Goal: Task Accomplishment & Management: Manage account settings

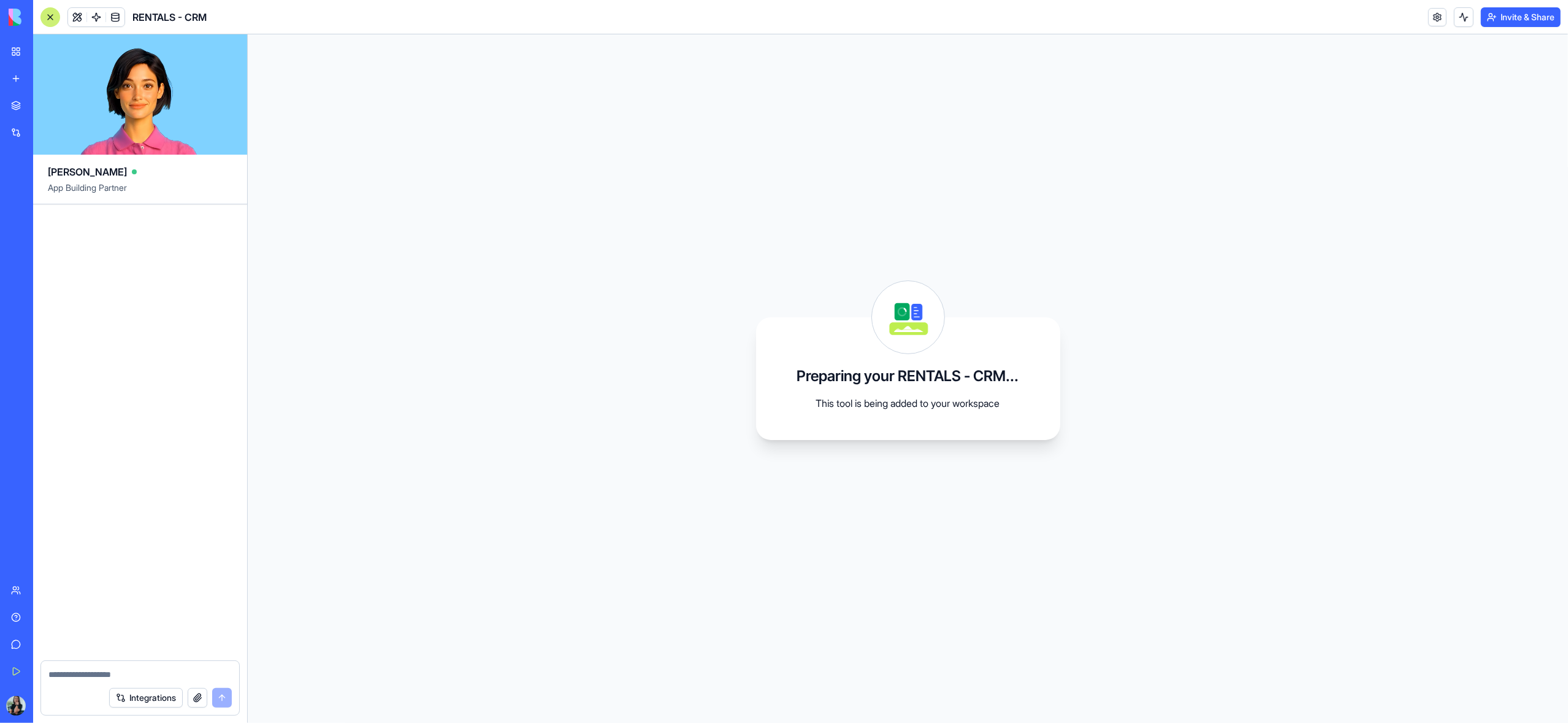
click at [19, 55] on link "My Workspace" at bounding box center [28, 51] width 49 height 25
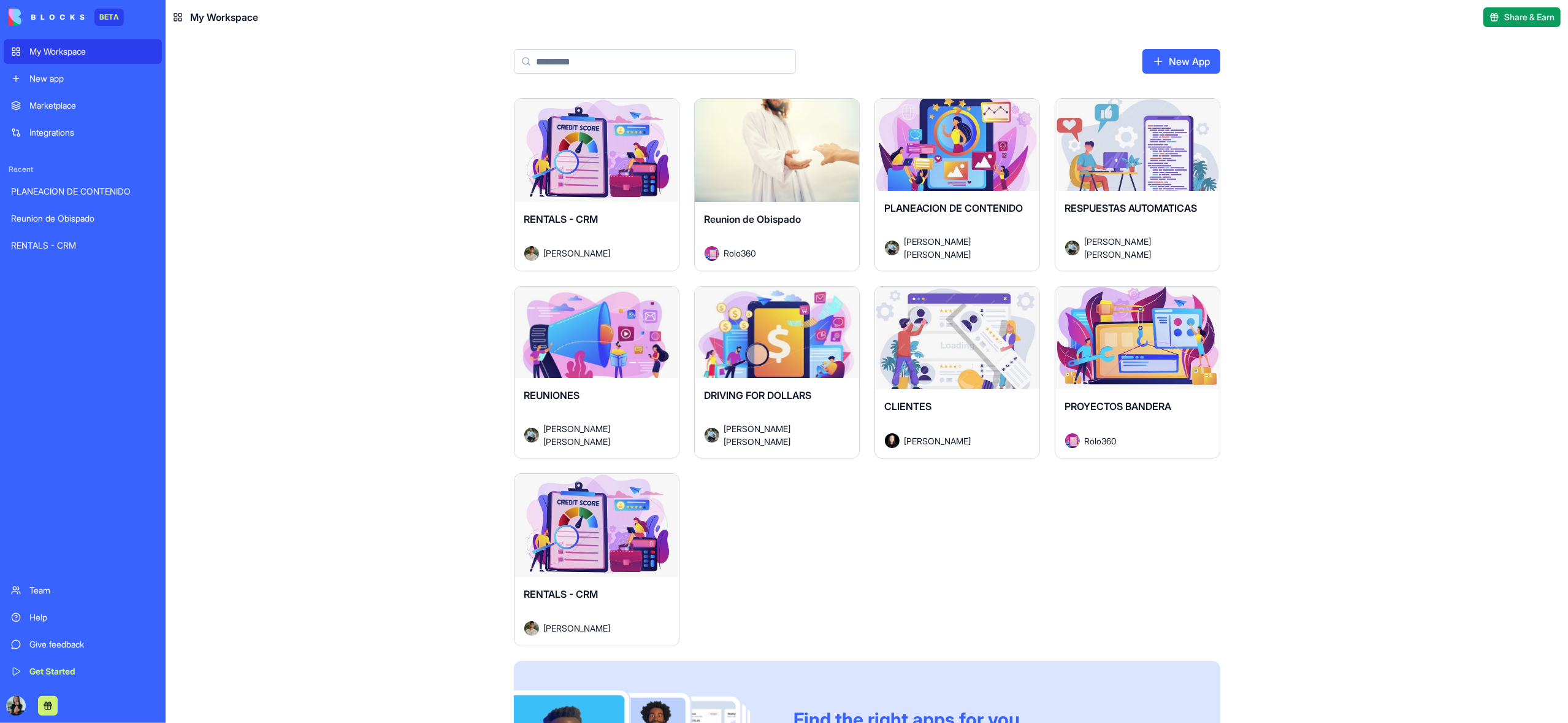
click at [609, 202] on div "RENTALS - CRM [PERSON_NAME]" at bounding box center [596, 236] width 164 height 68
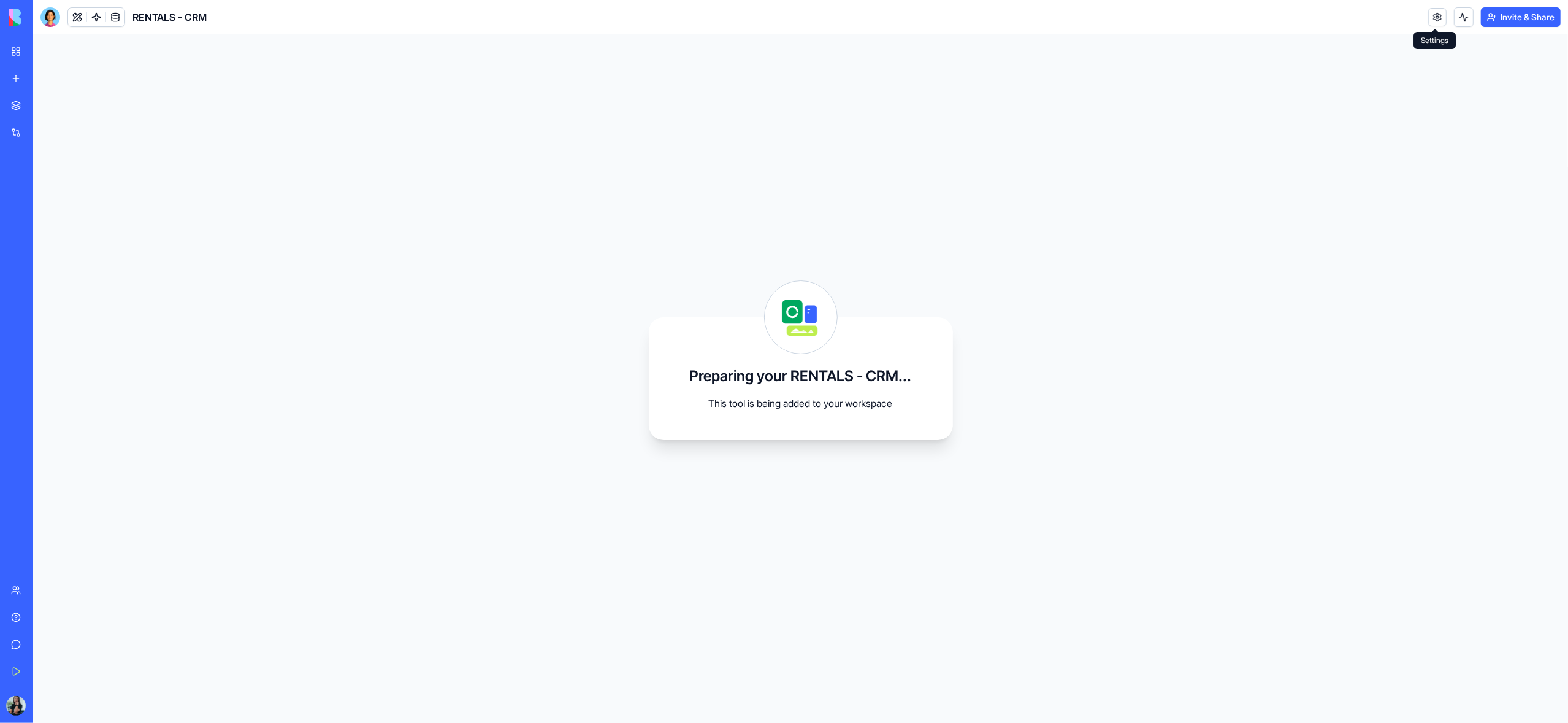
click at [1433, 17] on link at bounding box center [1438, 17] width 18 height 18
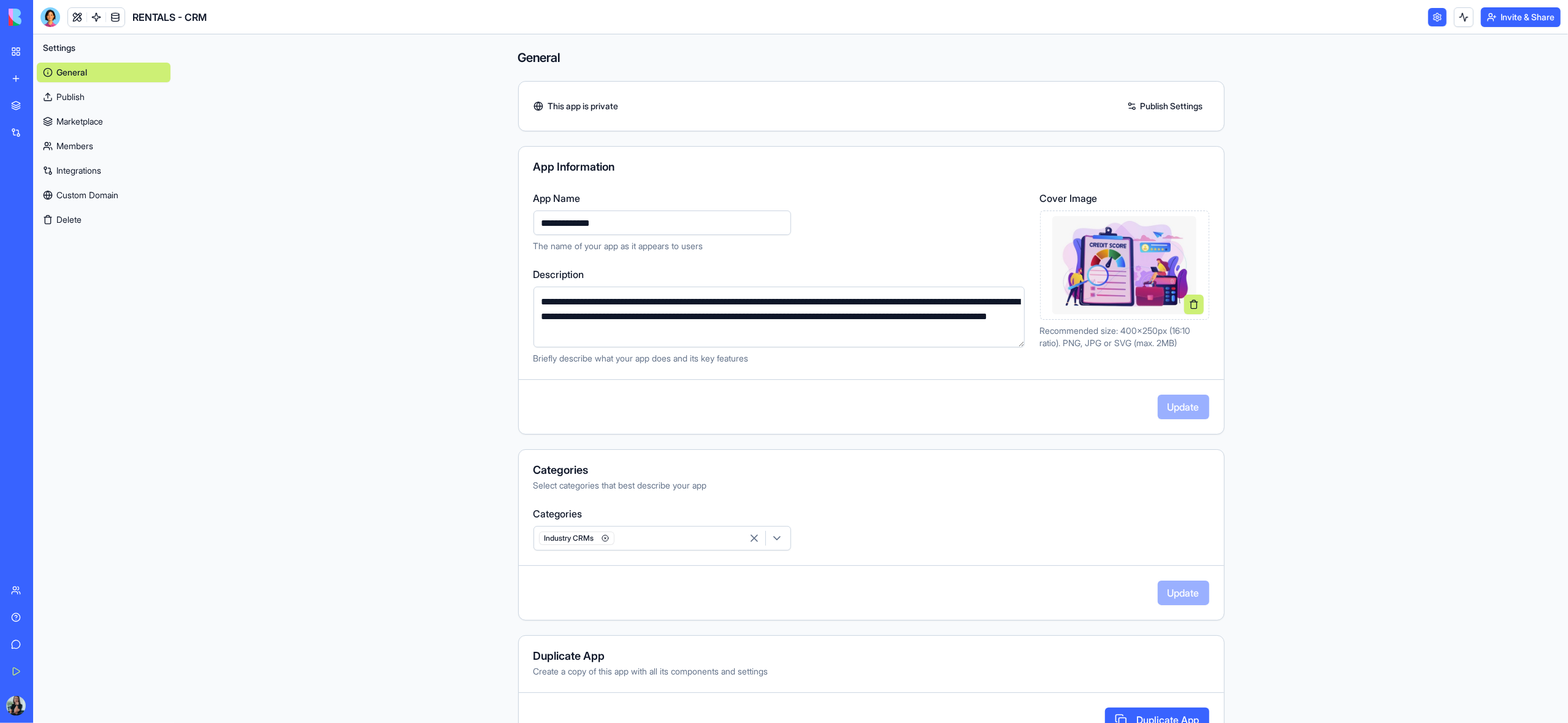
drag, startPoint x: 587, startPoint y: 224, endPoint x: 534, endPoint y: 224, distance: 53.0
click at [534, 224] on input "**********" at bounding box center [662, 222] width 257 height 25
type input "**********"
click at [1185, 405] on button "Update" at bounding box center [1183, 406] width 51 height 25
click at [20, 51] on link "My Workspace" at bounding box center [28, 51] width 49 height 25
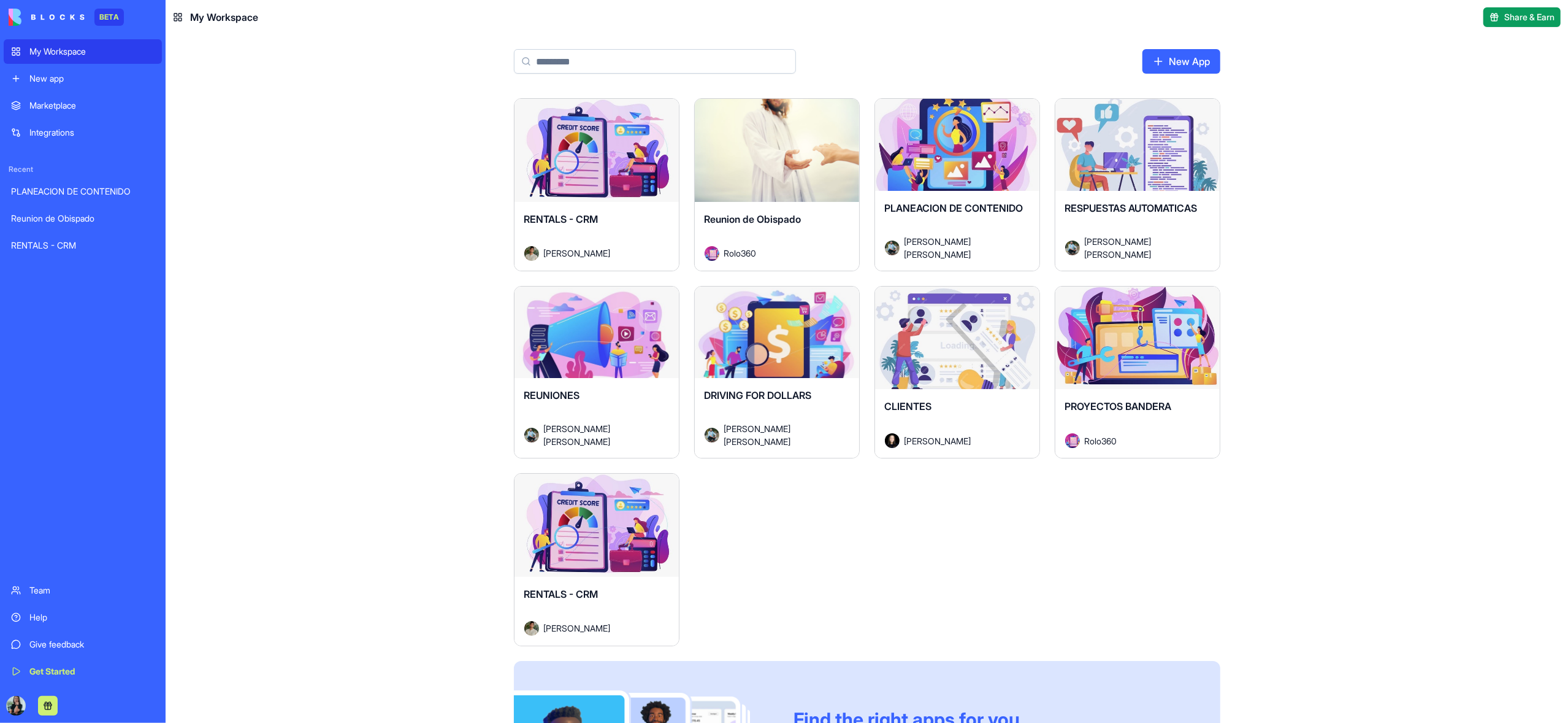
click at [601, 191] on div "Launch" at bounding box center [596, 150] width 164 height 103
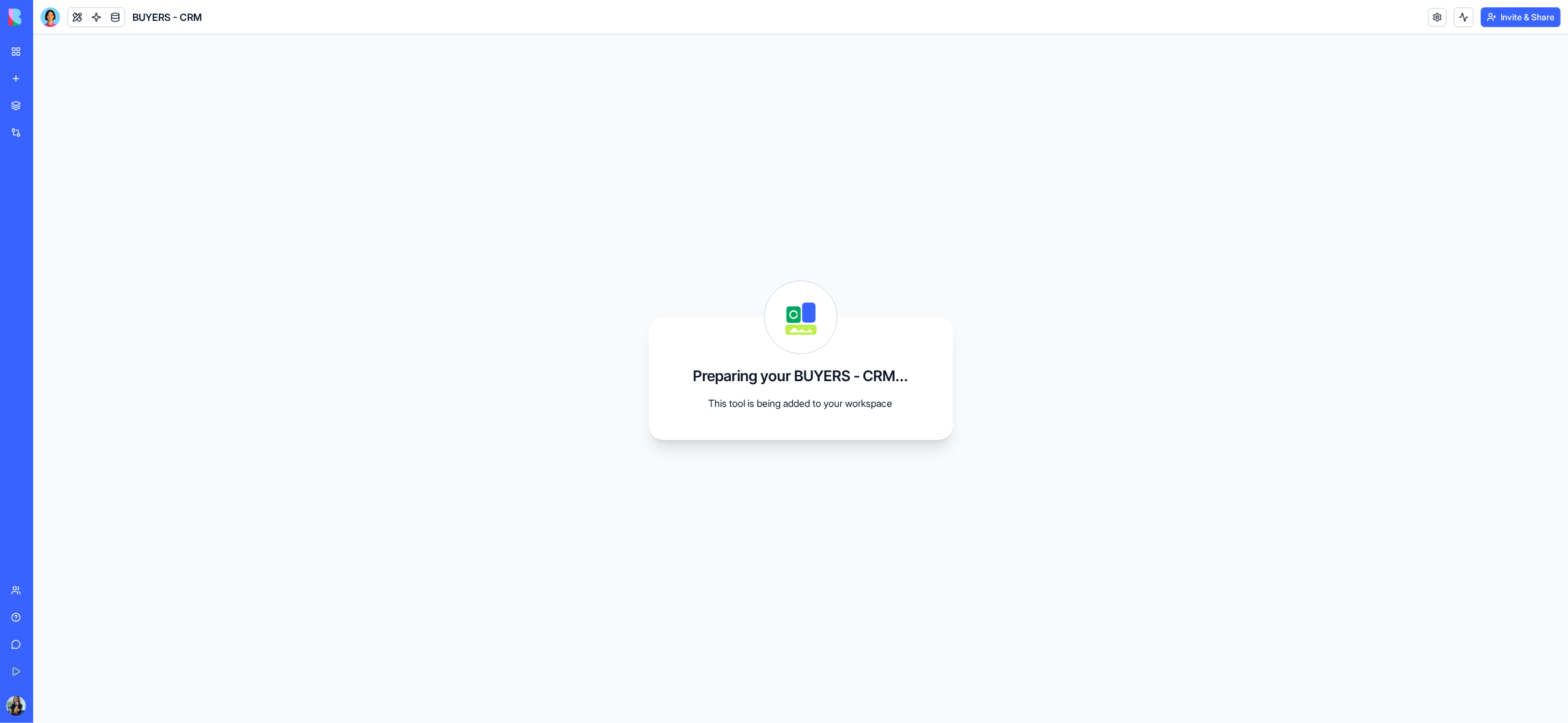
click at [14, 51] on link "My Workspace" at bounding box center [28, 51] width 49 height 25
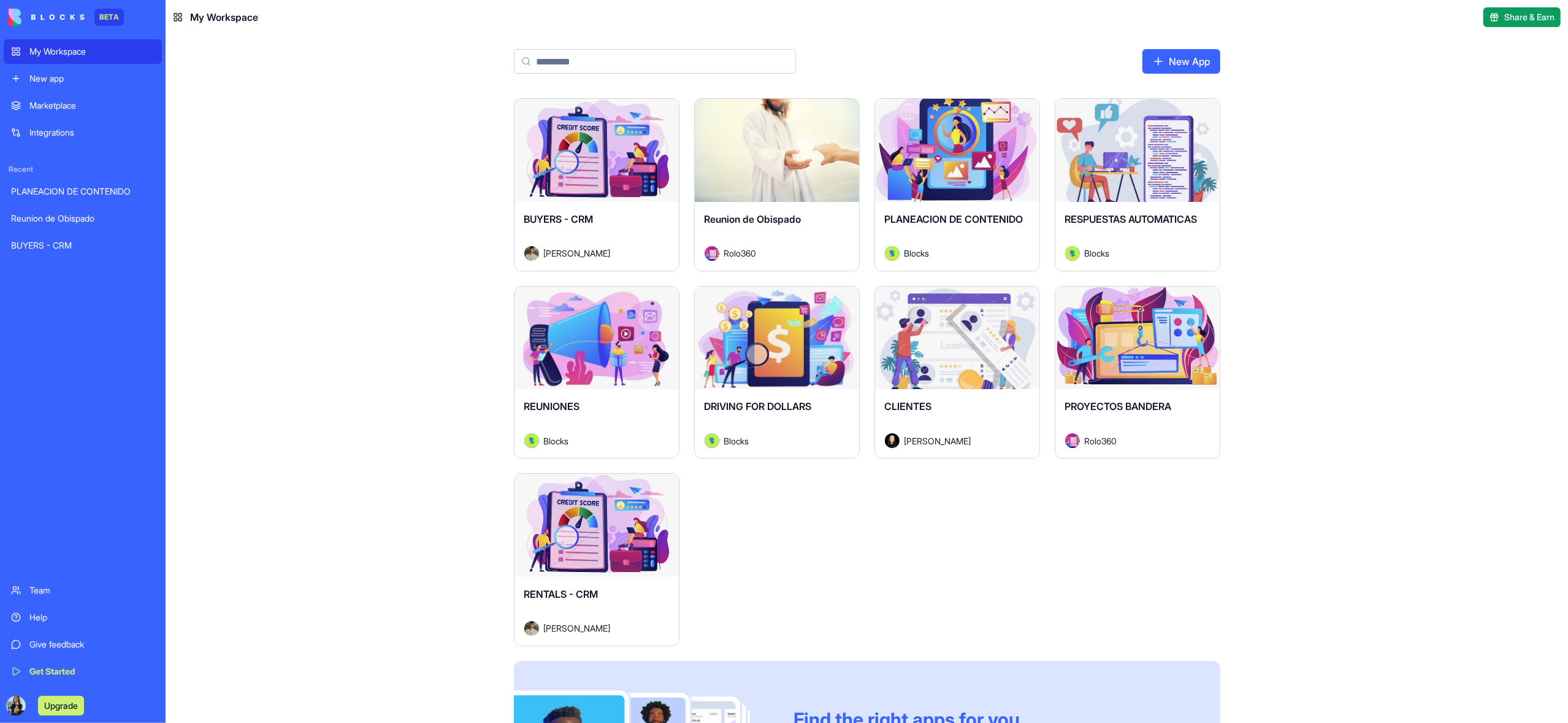
click at [602, 188] on div "Launch" at bounding box center [596, 150] width 164 height 103
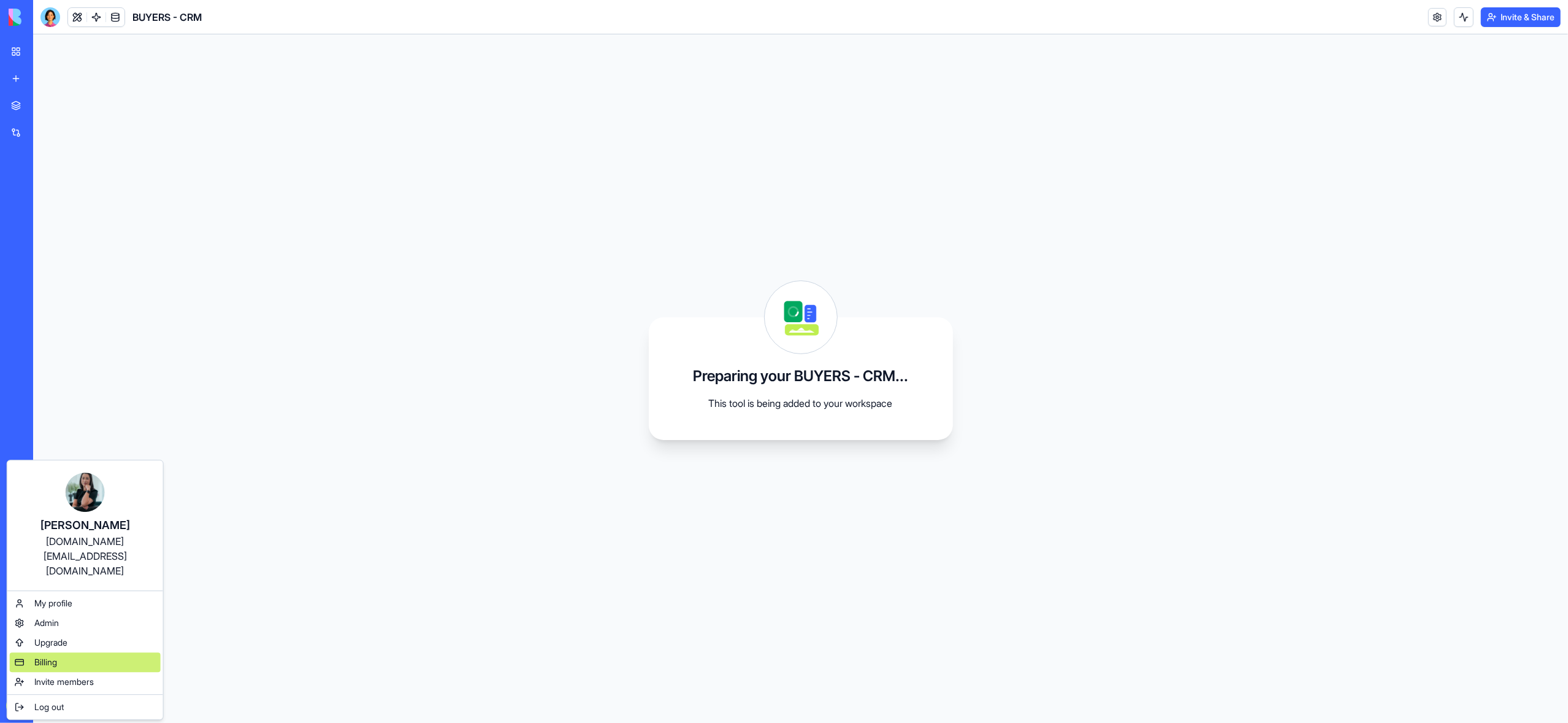
click at [79, 652] on div "Billing" at bounding box center [85, 662] width 151 height 20
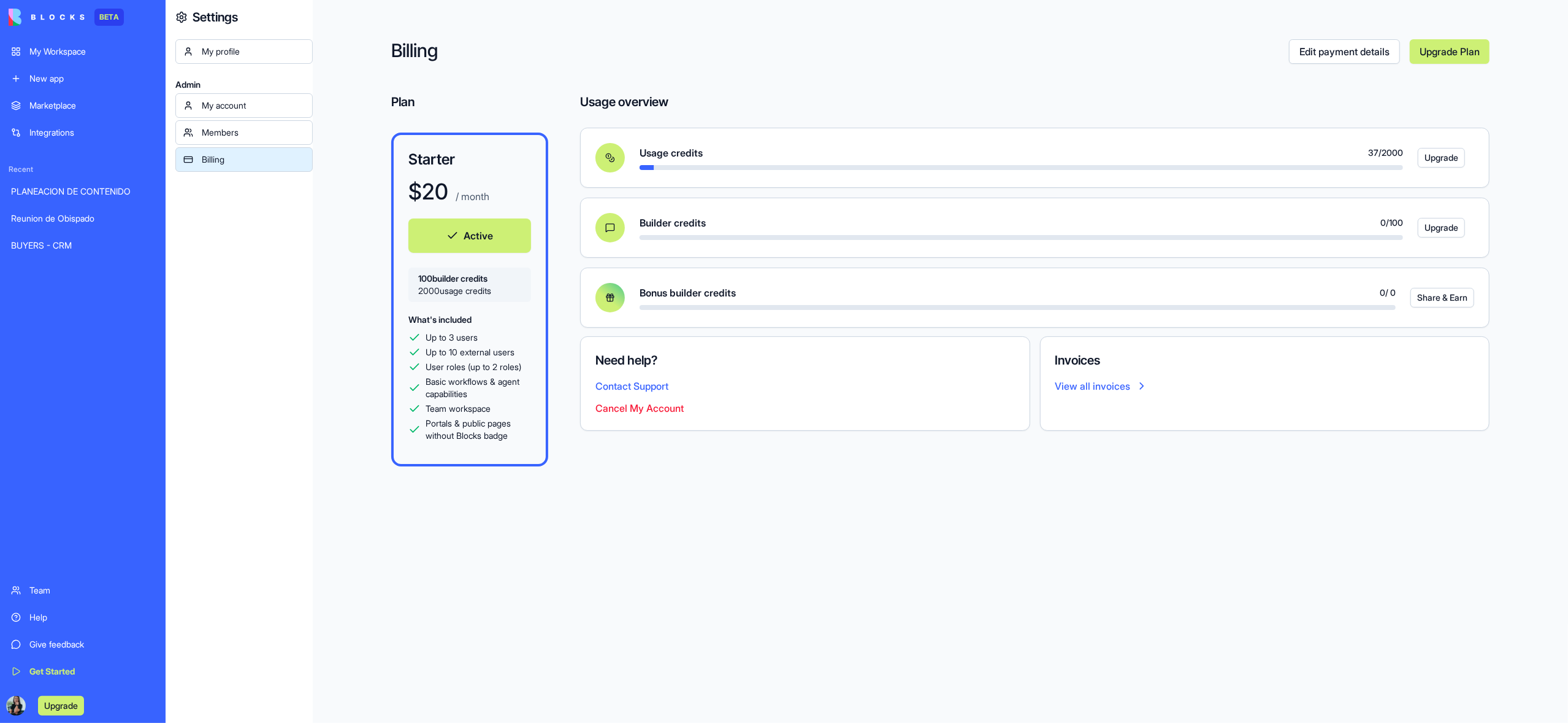
click at [21, 53] on link "My Workspace" at bounding box center [82, 51] width 158 height 25
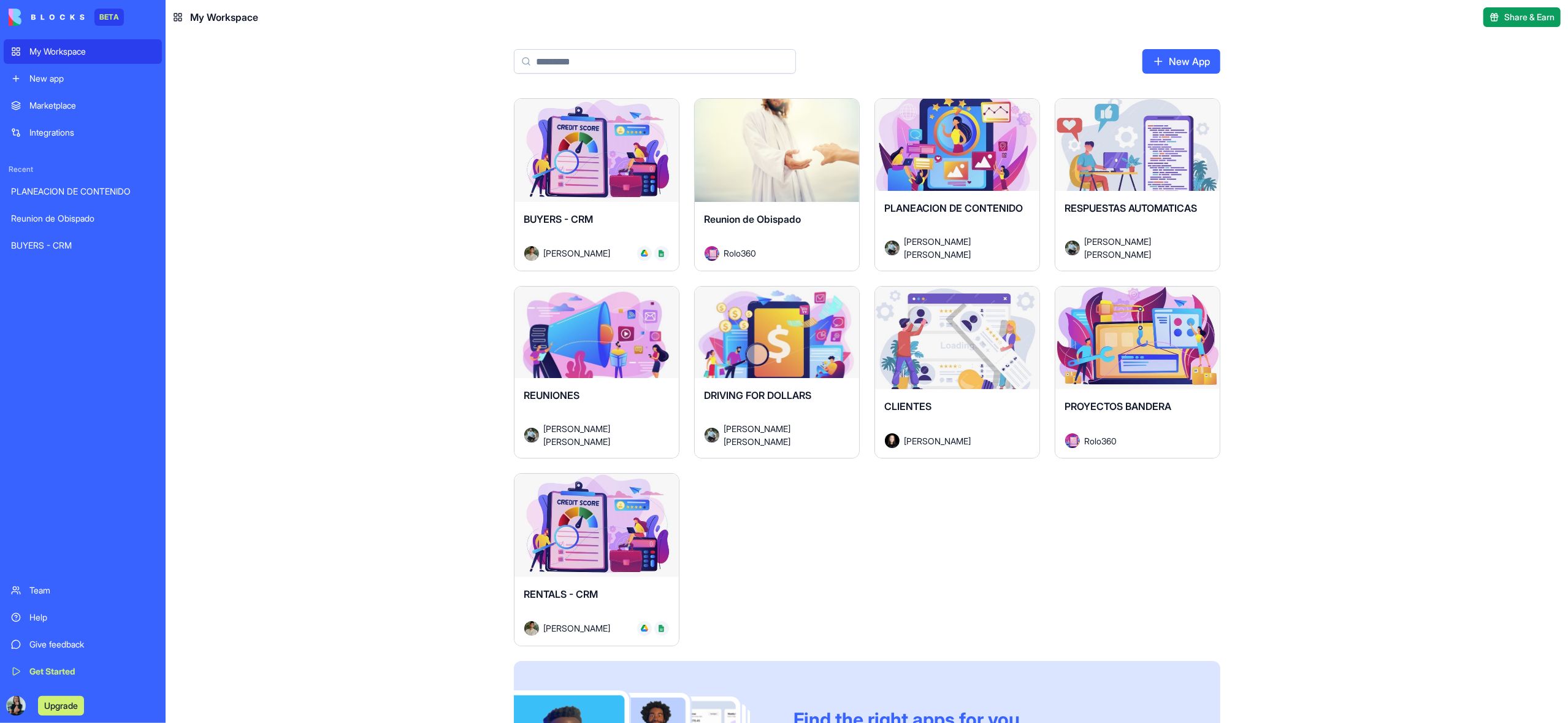
click at [389, 415] on div "Launch BUYERS - CRM Don Neumark Launch Reunion de Obispado Rolo360 Launch PLANE…" at bounding box center [866, 411] width 1402 height 625
